Goal: Information Seeking & Learning: Learn about a topic

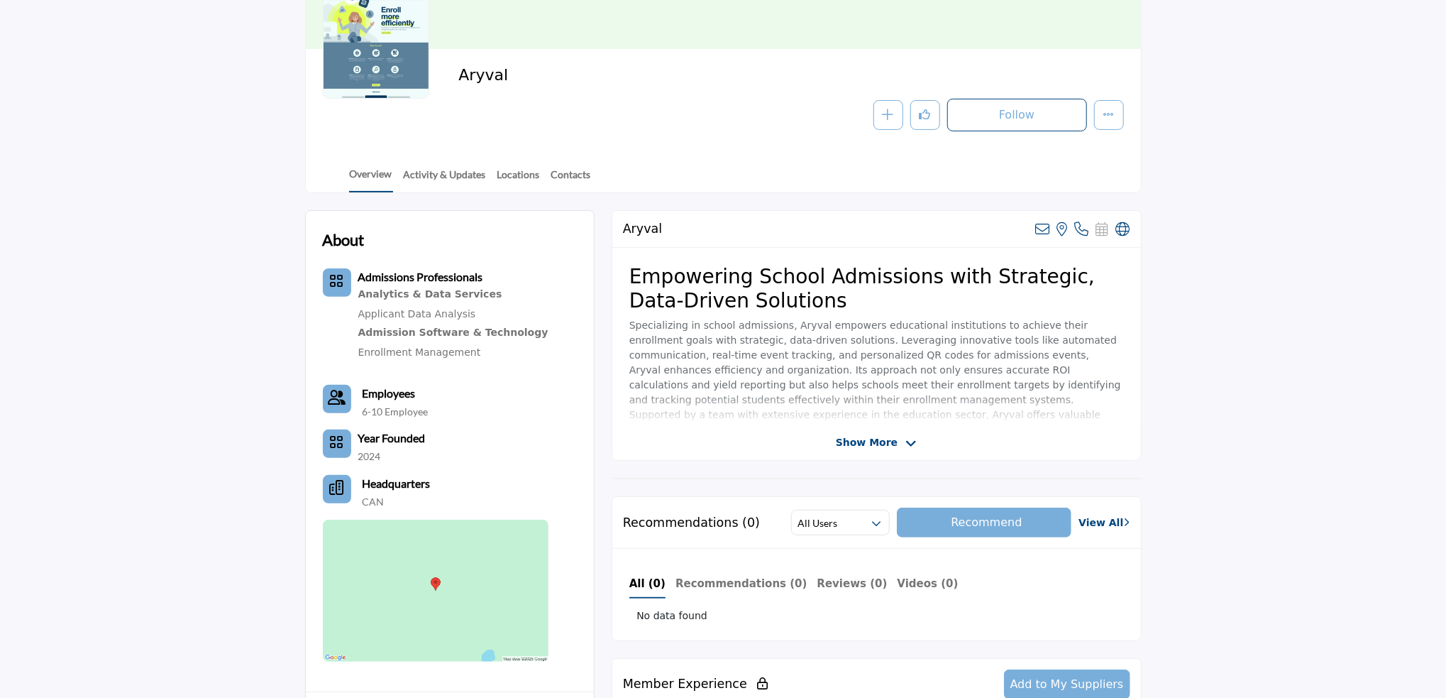
scroll to position [213, 0]
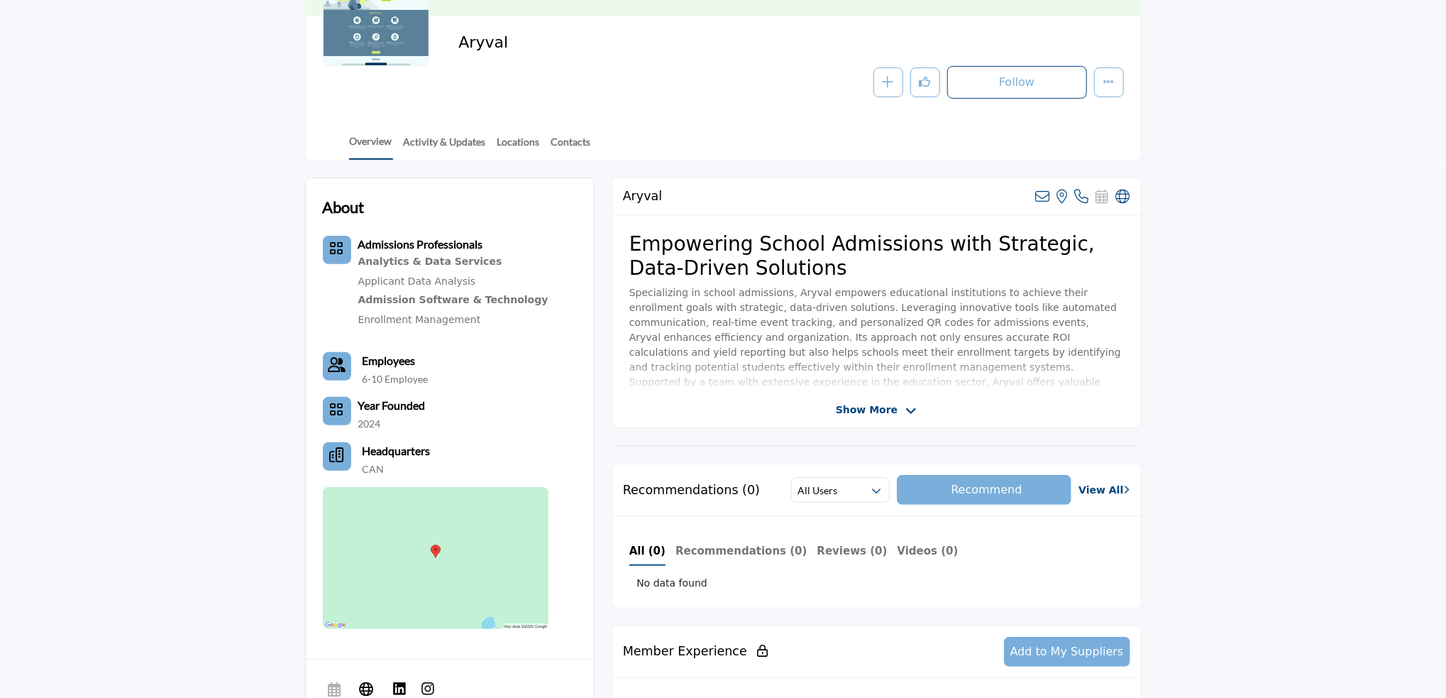
click at [820, 402] on div "Show More" at bounding box center [876, 409] width 529 height 15
click at [843, 412] on span "Show More" at bounding box center [867, 409] width 62 height 15
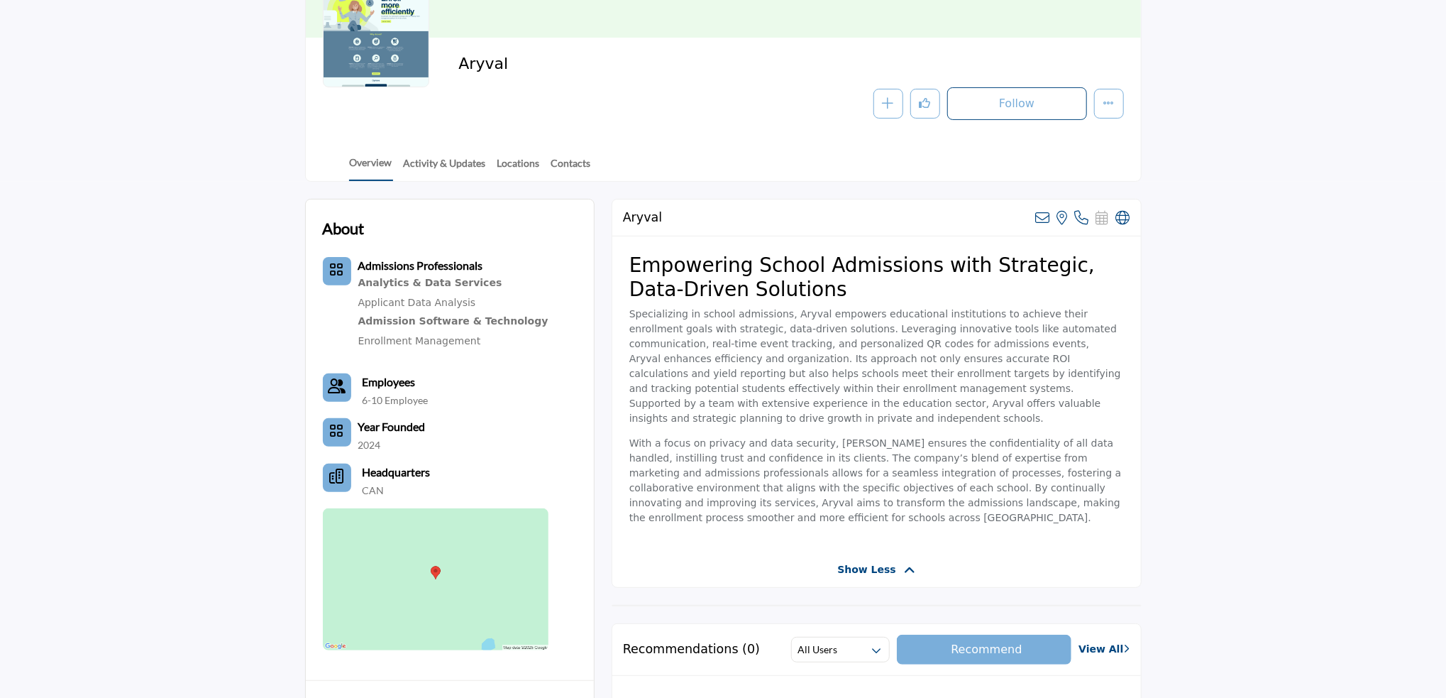
scroll to position [71, 0]
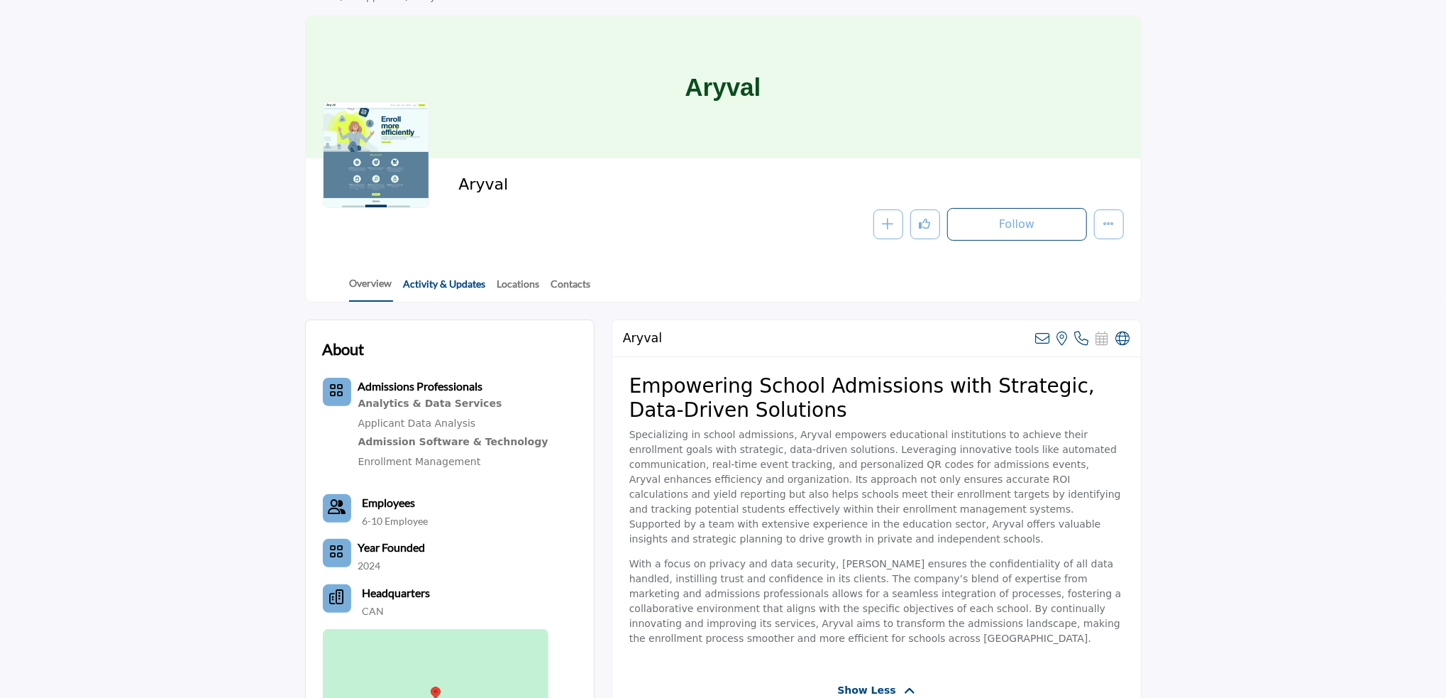
click at [440, 279] on link "Activity & Updates" at bounding box center [445, 288] width 84 height 25
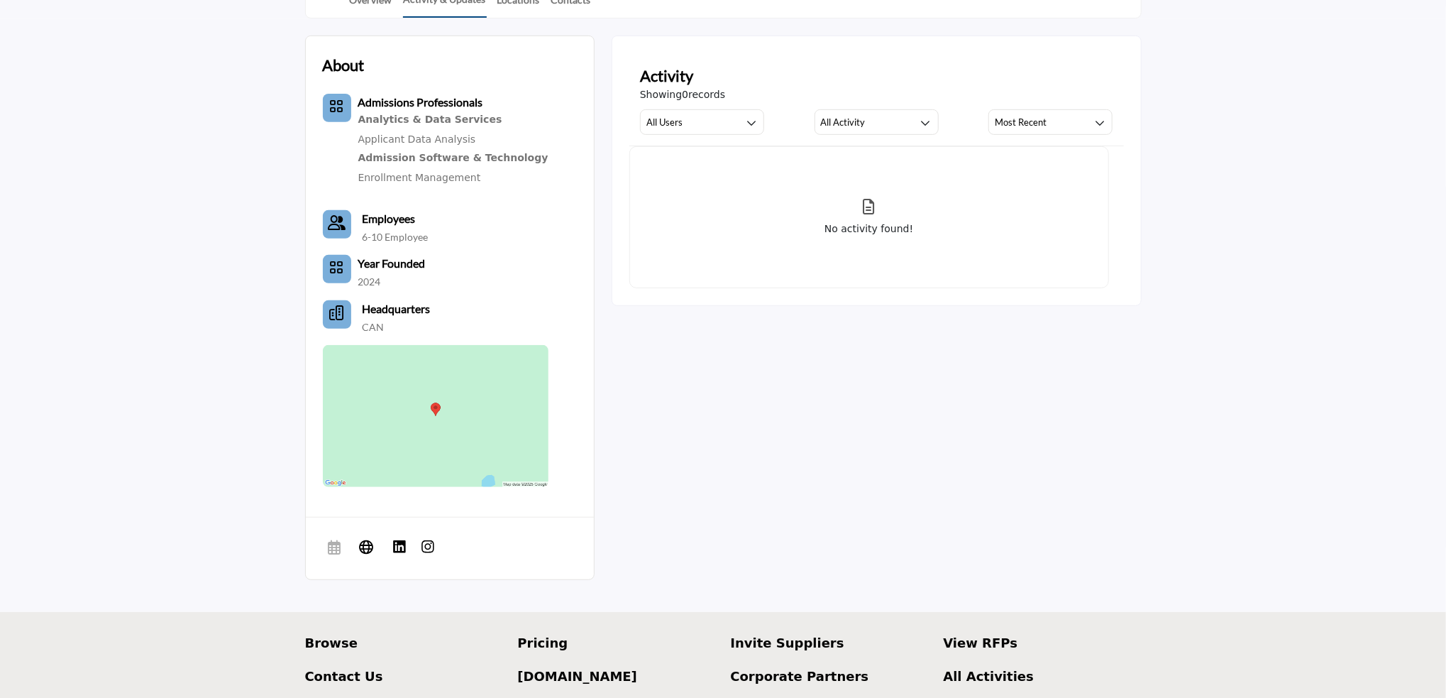
scroll to position [71, 0]
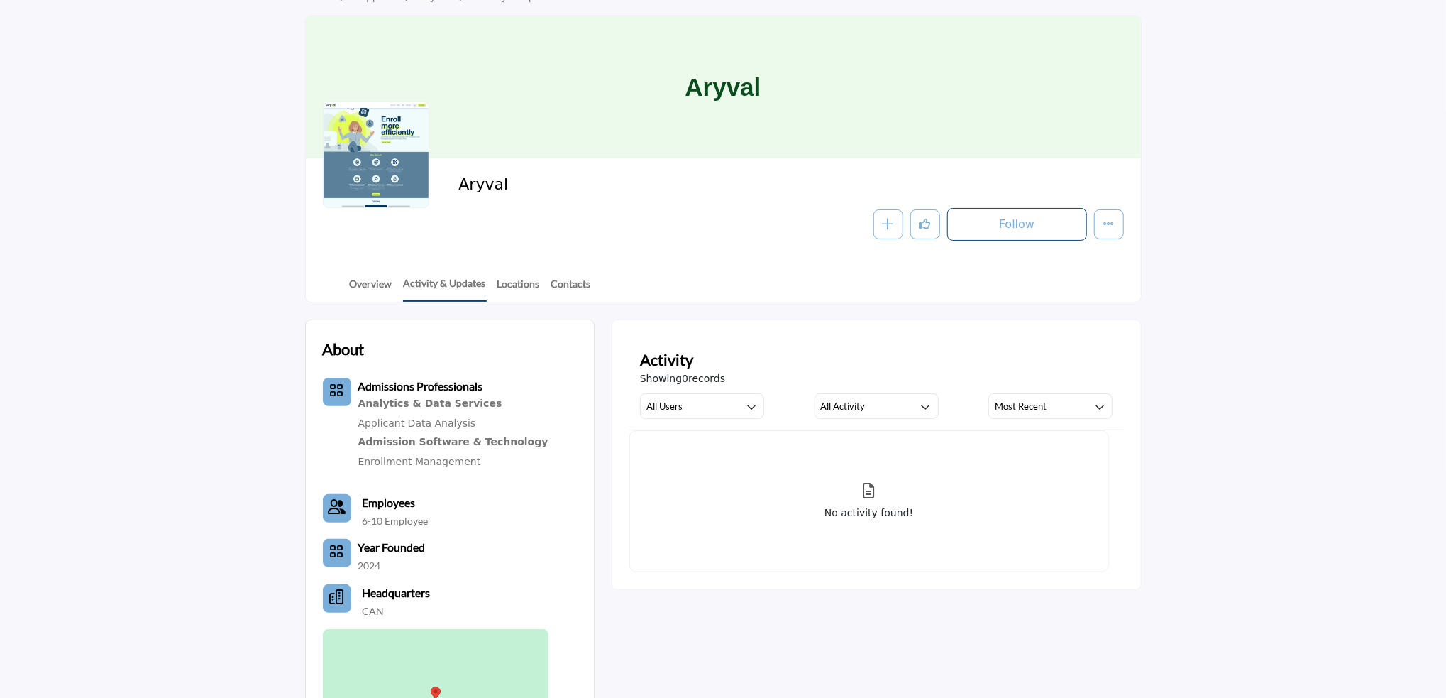
click at [489, 296] on div "Overview Activity & Updates Locations Contacts" at bounding box center [741, 280] width 800 height 44
click at [502, 289] on link "Locations" at bounding box center [519, 288] width 44 height 25
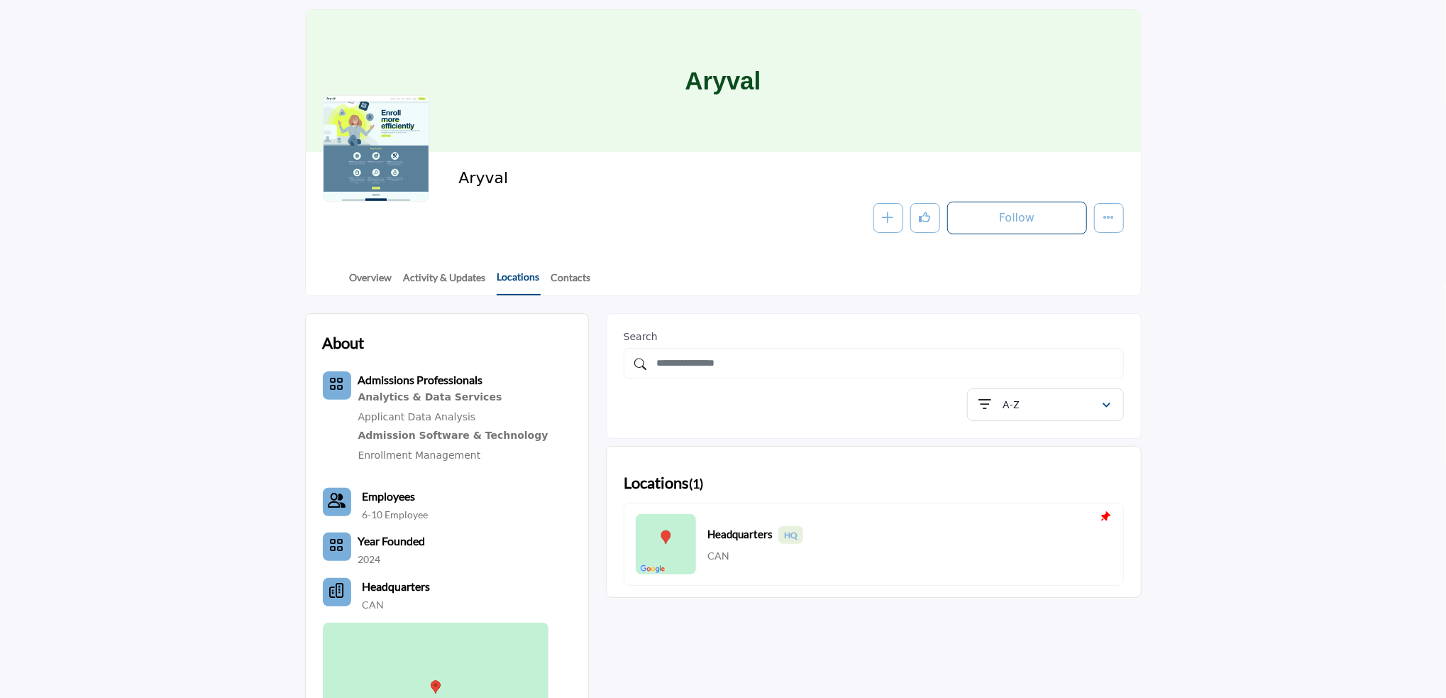
scroll to position [71, 0]
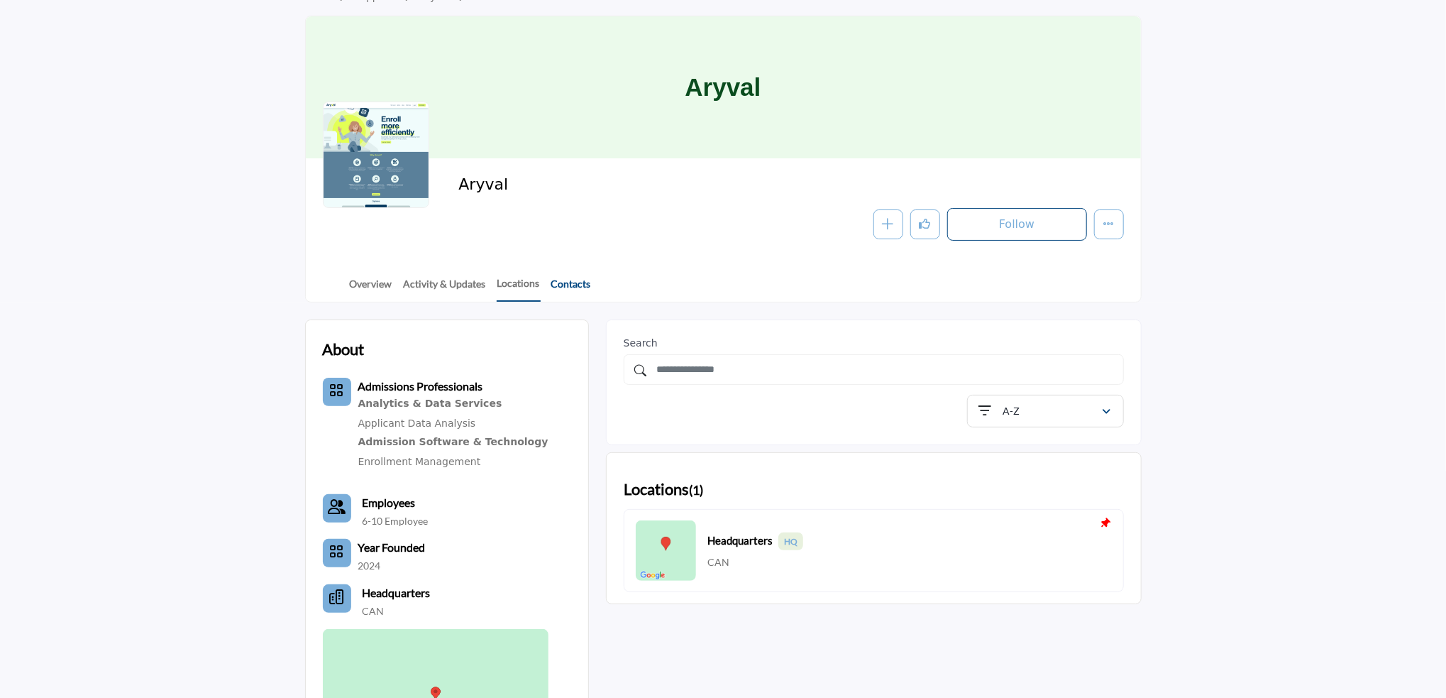
click at [570, 281] on link "Contacts" at bounding box center [571, 288] width 41 height 25
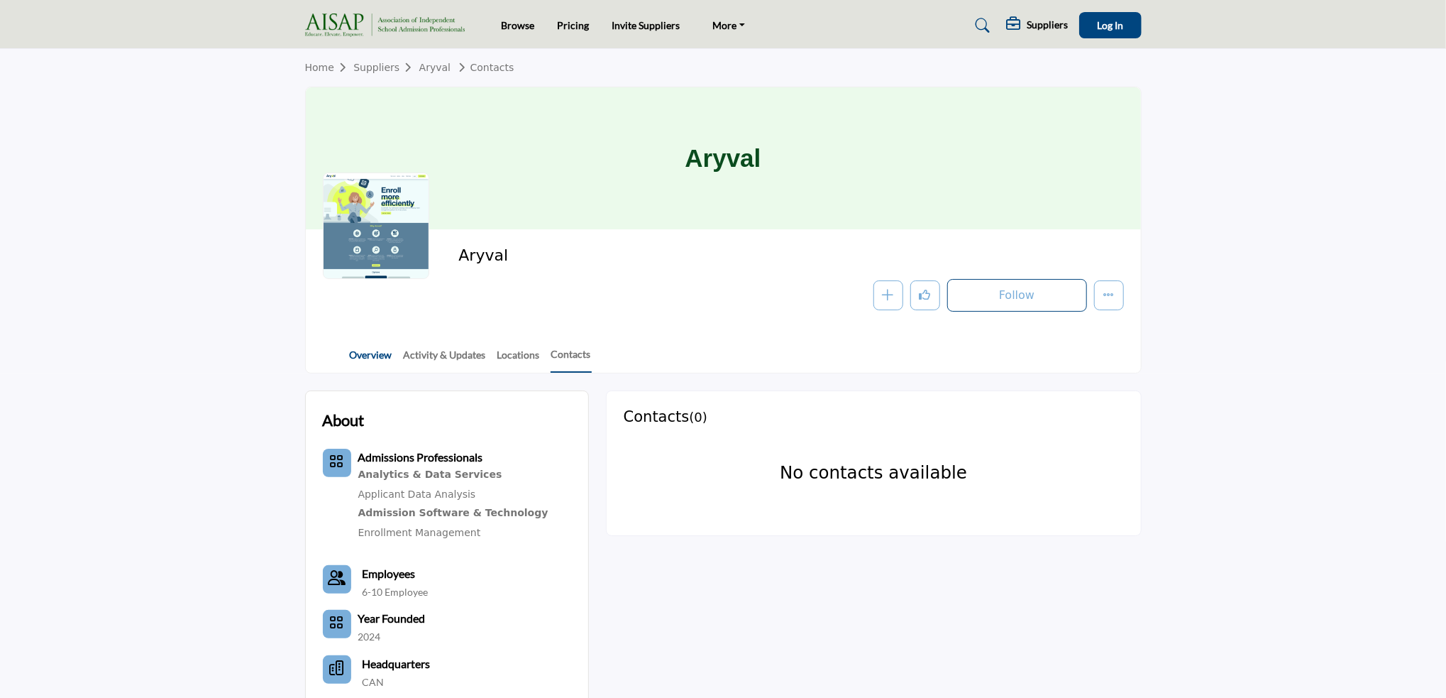
click at [353, 360] on link "Overview" at bounding box center [371, 359] width 44 height 25
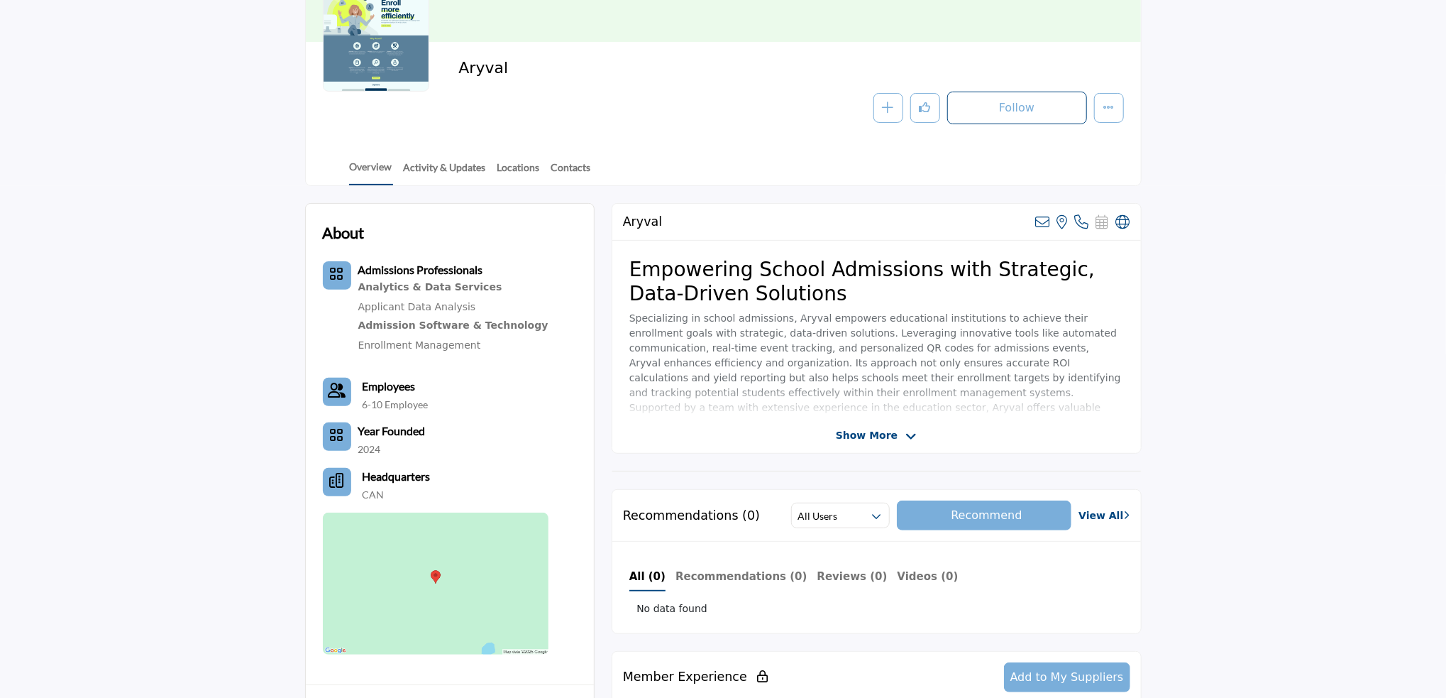
scroll to position [213, 0]
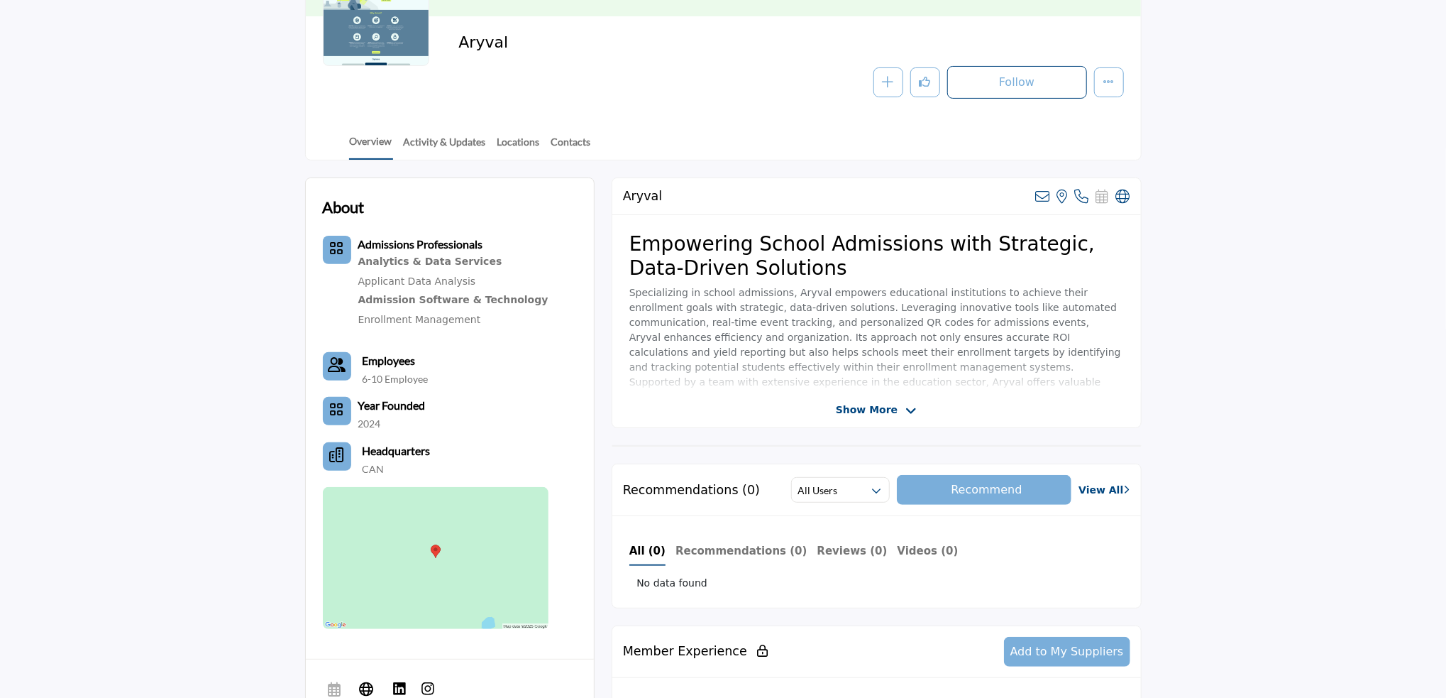
click at [815, 417] on div "Aryval View email address of this listing View the location of this listing Cal…" at bounding box center [877, 302] width 530 height 250
click at [803, 402] on div "Show More" at bounding box center [876, 409] width 529 height 15
click at [886, 404] on span "Show More" at bounding box center [867, 409] width 62 height 15
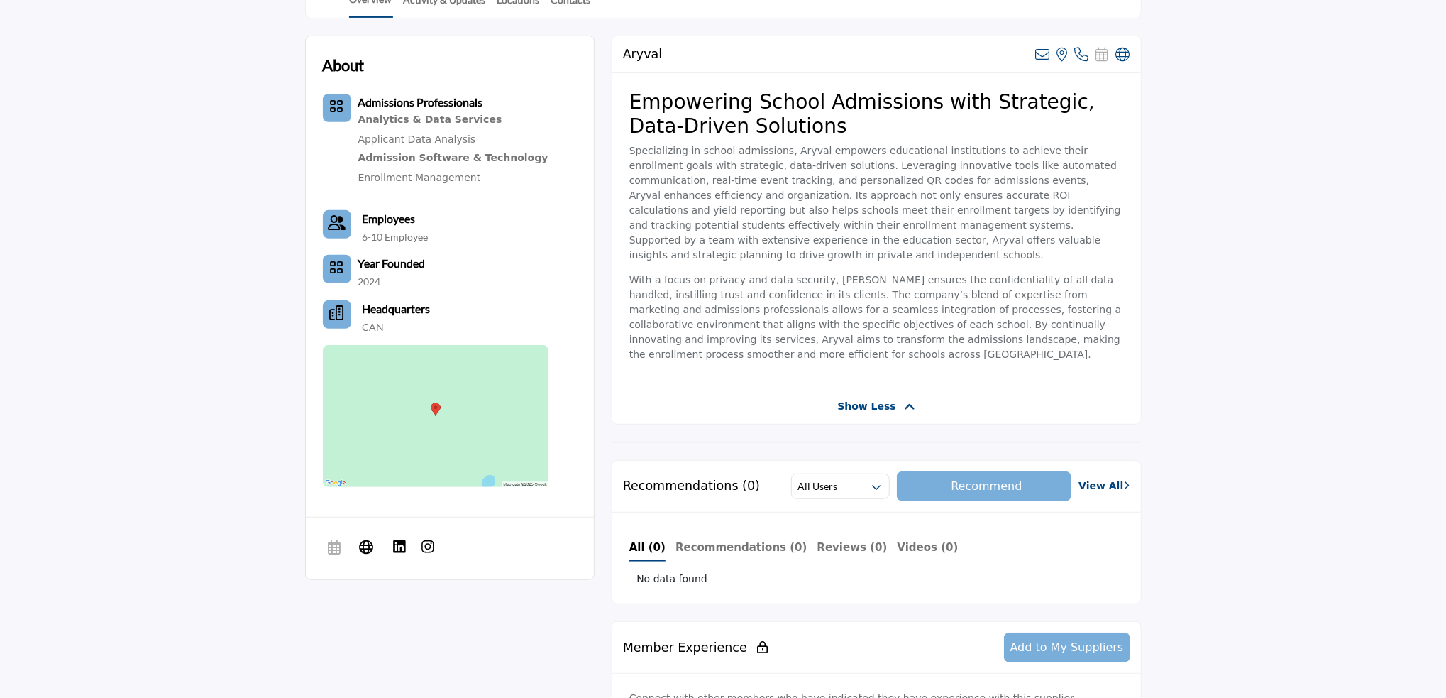
scroll to position [426, 0]
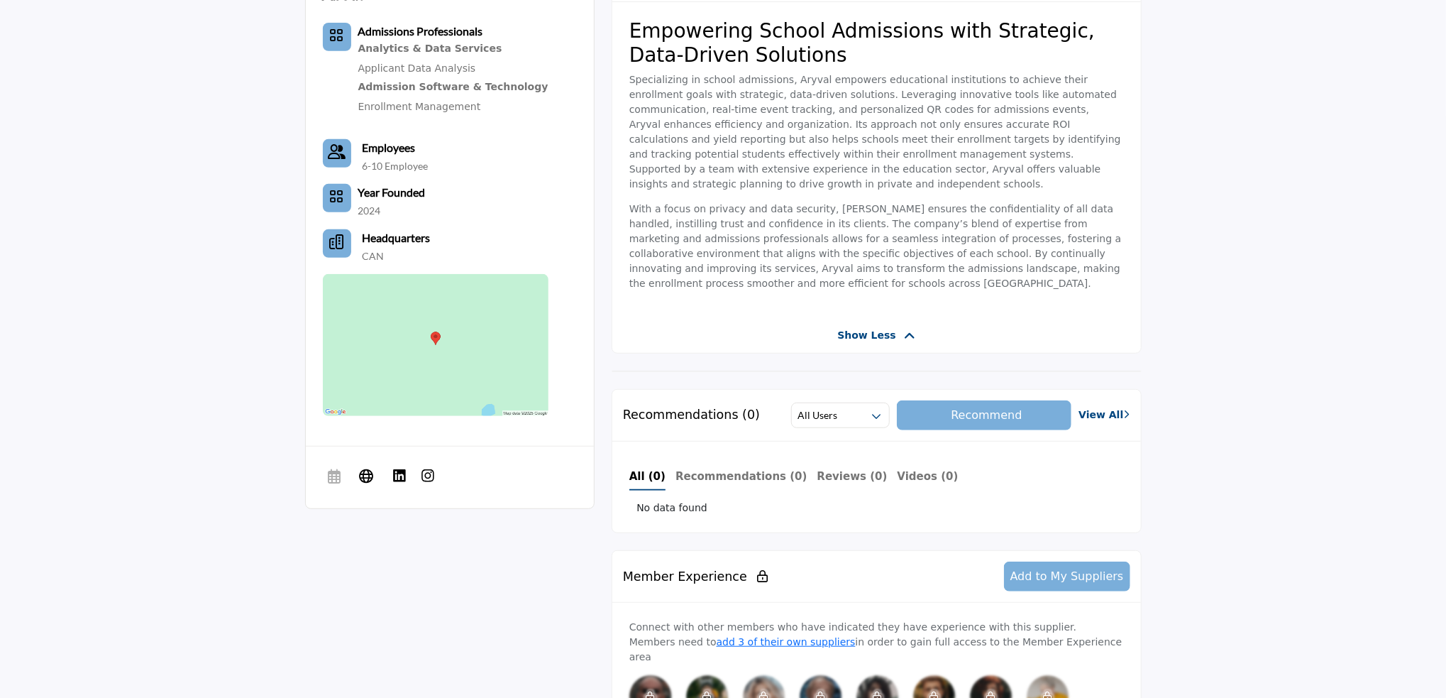
click at [431, 473] on img at bounding box center [428, 475] width 14 height 14
